Goal: Complete application form

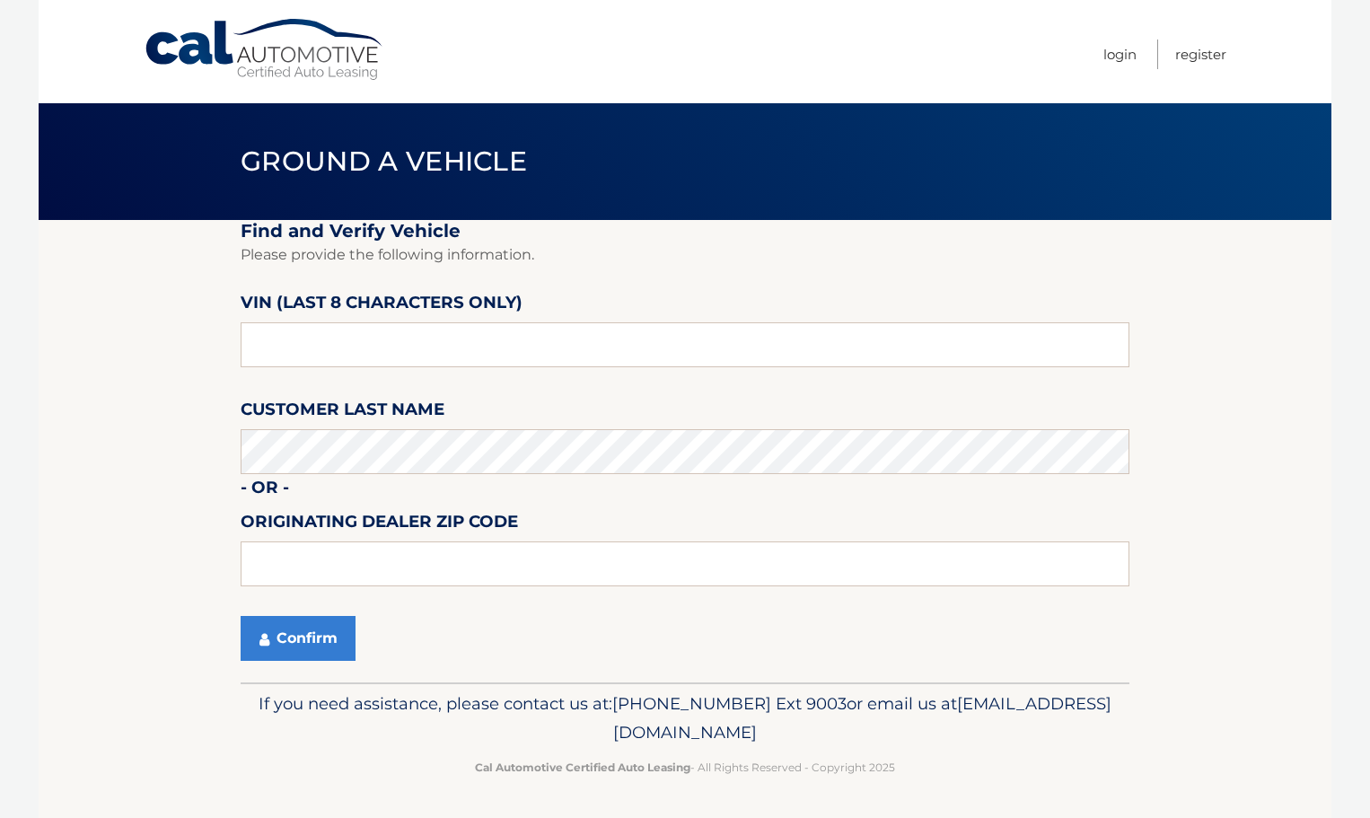
scroll to position [1, 0]
click at [469, 347] on input "text" at bounding box center [685, 343] width 889 height 45
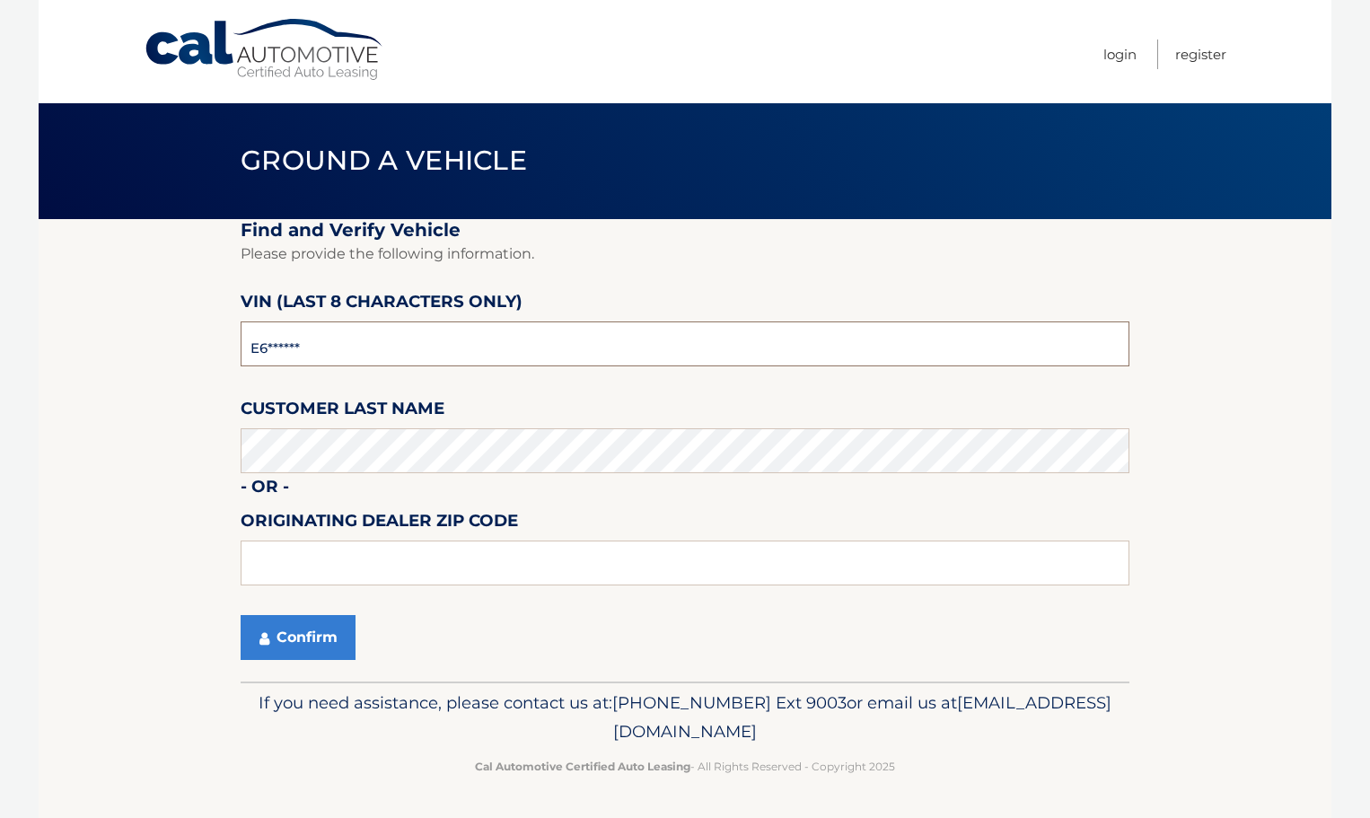
type input "E*******"
type input "NH143687"
type input "33441"
click at [267, 628] on button "Confirm" at bounding box center [298, 637] width 115 height 45
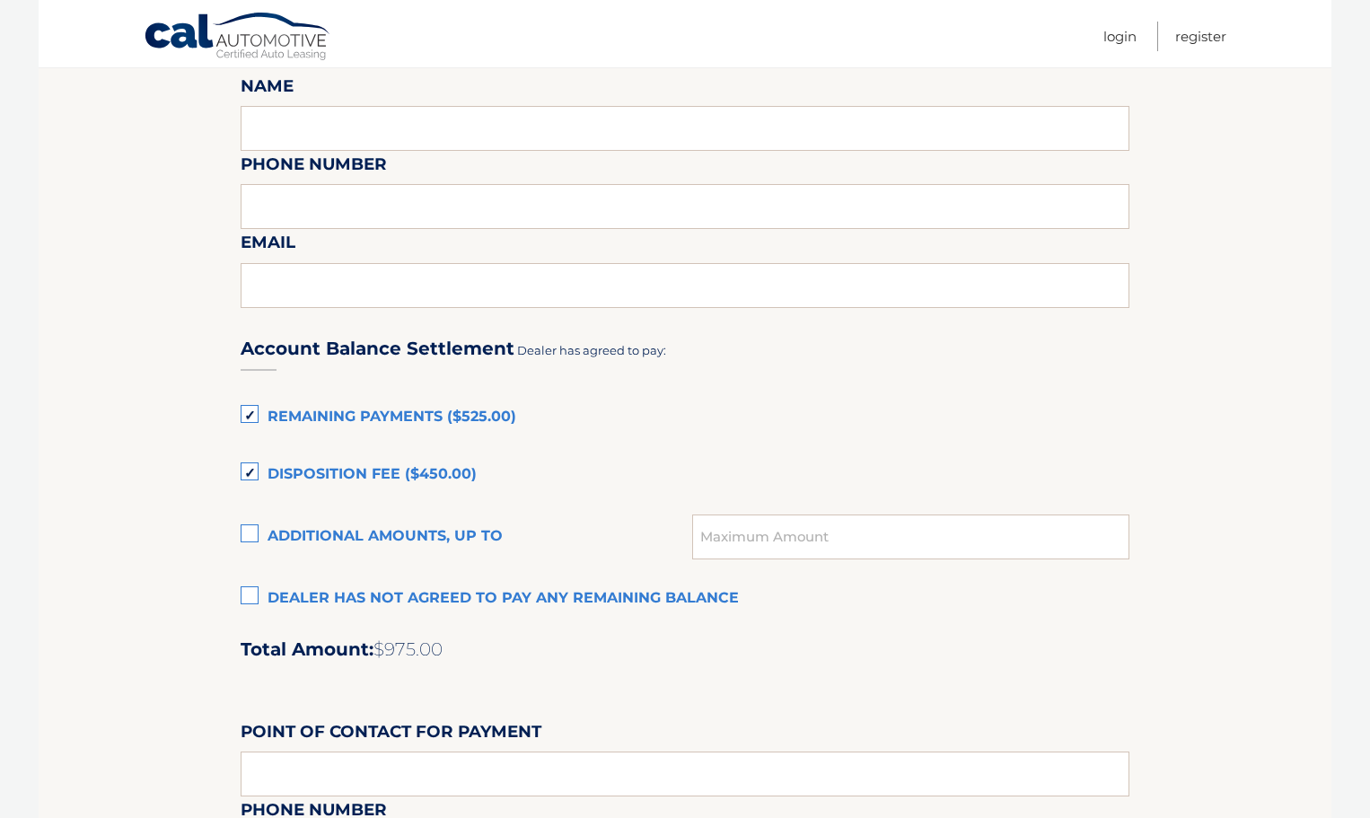
scroll to position [1167, 0]
